Goal: Go to known website: Access a specific website the user already knows

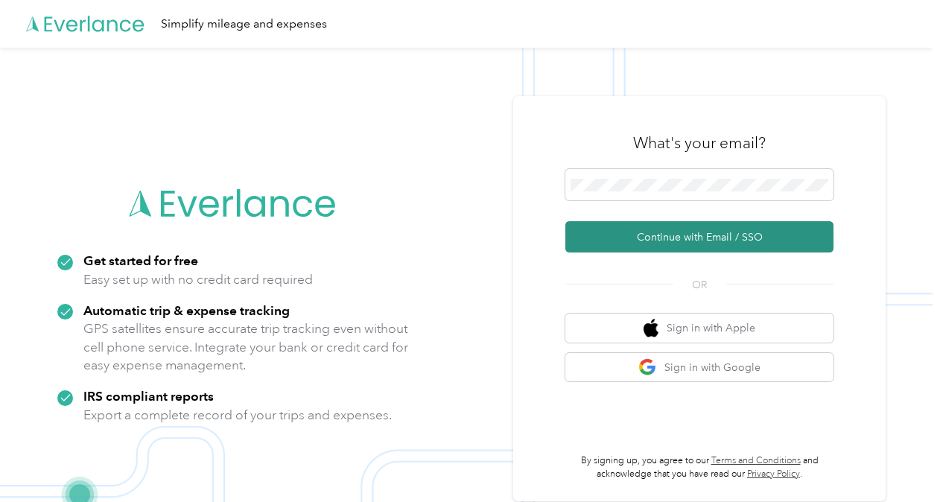
click at [712, 239] on button "Continue with Email / SSO" at bounding box center [699, 236] width 268 height 31
